Goal: Find specific page/section: Find specific page/section

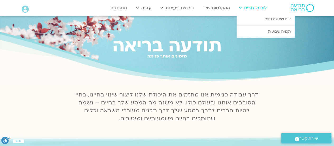
click at [252, 9] on link "לוח שידורים" at bounding box center [253, 8] width 33 height 10
click at [265, 18] on link "לוח שידורים יומי" at bounding box center [266, 19] width 58 height 12
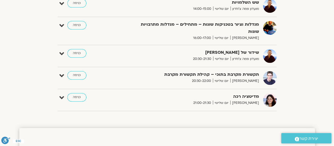
scroll to position [358, 0]
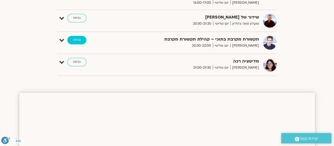
click at [78, 36] on link "כניסה" at bounding box center [76, 40] width 19 height 8
